Goal: Register for event/course

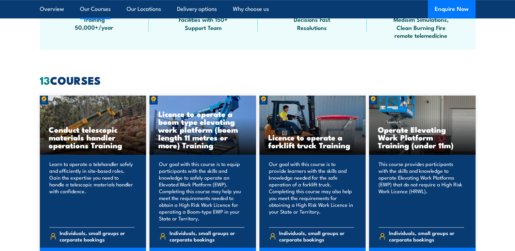
scroll to position [510, 0]
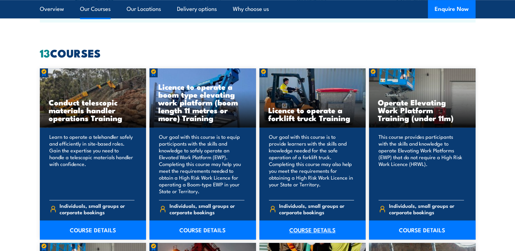
click at [310, 227] on link "COURSE DETAILS" at bounding box center [312, 229] width 106 height 19
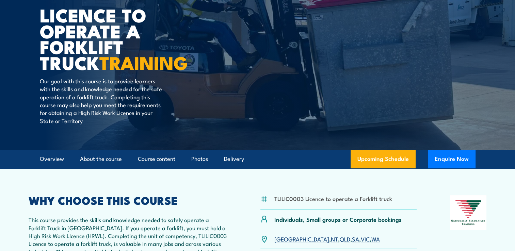
scroll to position [102, 0]
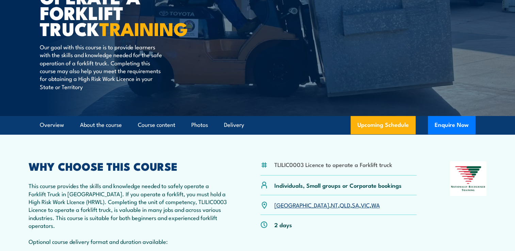
click at [339, 205] on link "QLD" at bounding box center [344, 205] width 11 height 8
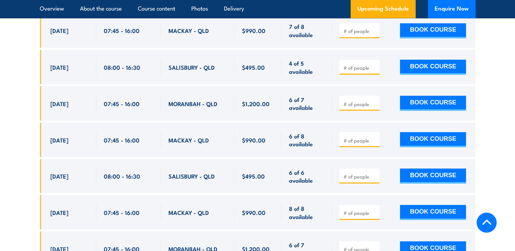
scroll to position [1241, 0]
